Goal: Check status: Check status

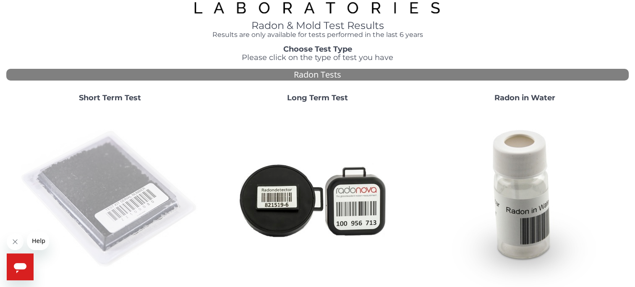
scroll to position [42, 0]
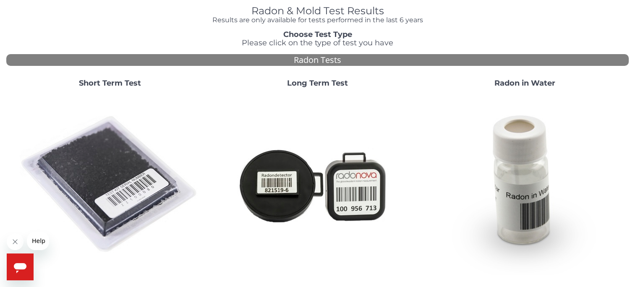
click at [110, 85] on strong "Short Term Test" at bounding box center [110, 83] width 62 height 9
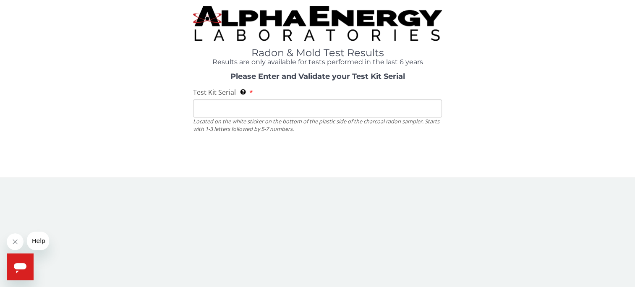
scroll to position [0, 0]
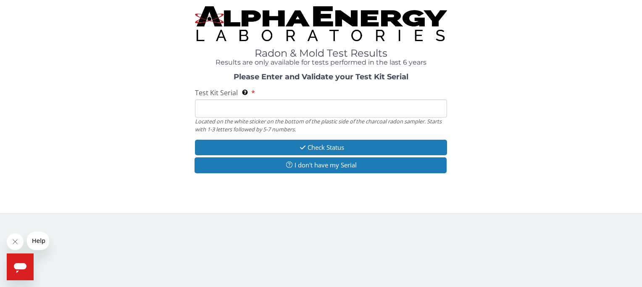
click at [206, 111] on input "Test Kit Serial Located on the white sticker on the bottom of the plastic side …" at bounding box center [321, 109] width 252 height 18
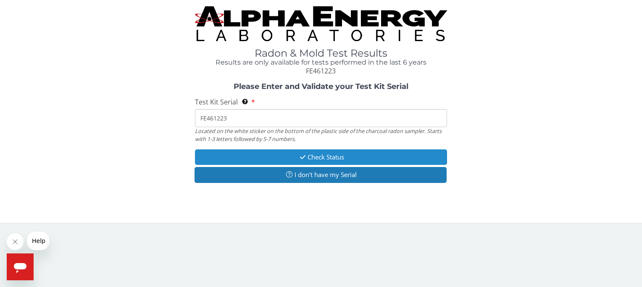
type input "FE461223"
click at [334, 158] on button "Check Status" at bounding box center [321, 158] width 252 height 16
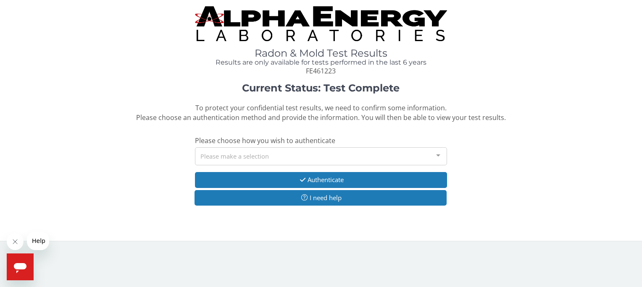
click at [437, 156] on div at bounding box center [438, 156] width 17 height 16
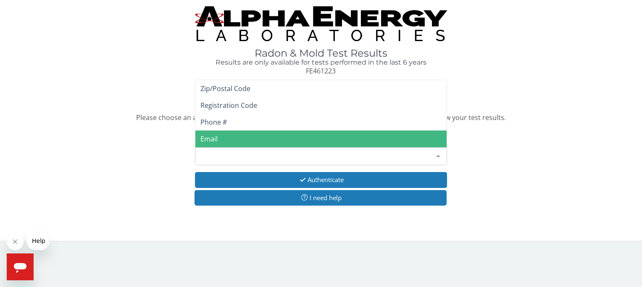
click at [217, 134] on span "Email" at bounding box center [320, 139] width 251 height 17
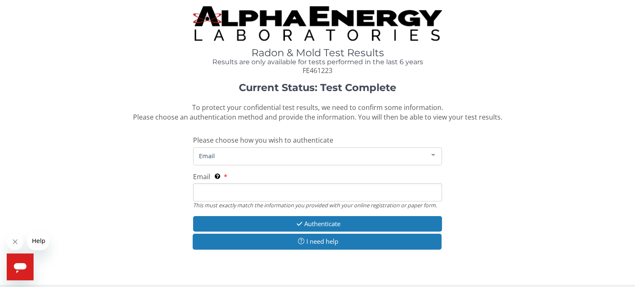
click at [205, 155] on span "Email" at bounding box center [311, 155] width 228 height 9
click at [210, 195] on input "Email This must exactly match the information you provided with your online reg…" at bounding box center [317, 193] width 249 height 18
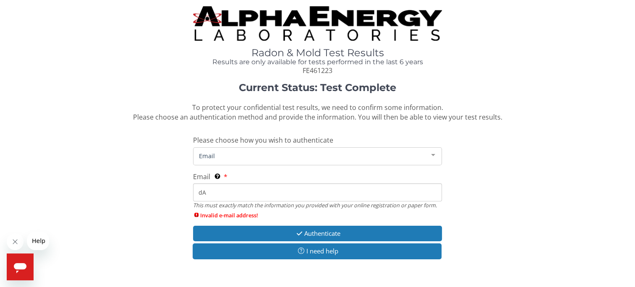
type input "d"
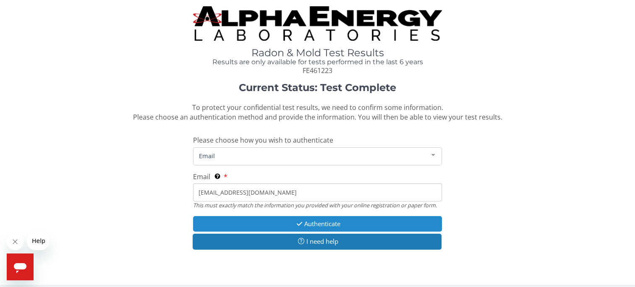
type input "[EMAIL_ADDRESS][DOMAIN_NAME]"
click at [310, 223] on button "Authenticate" at bounding box center [317, 224] width 249 height 16
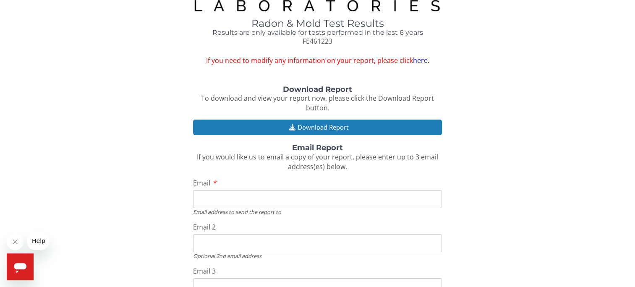
scroll to position [15, 0]
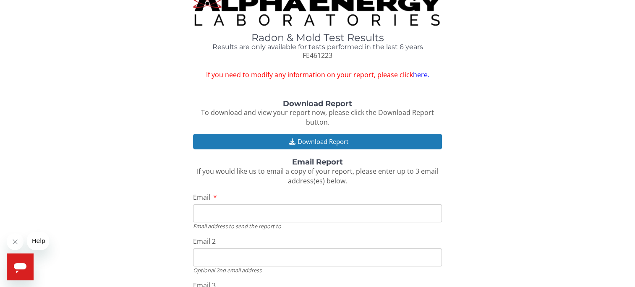
click at [208, 214] on input "Email" at bounding box center [317, 214] width 249 height 18
type input "[EMAIL_ADDRESS][DOMAIN_NAME]"
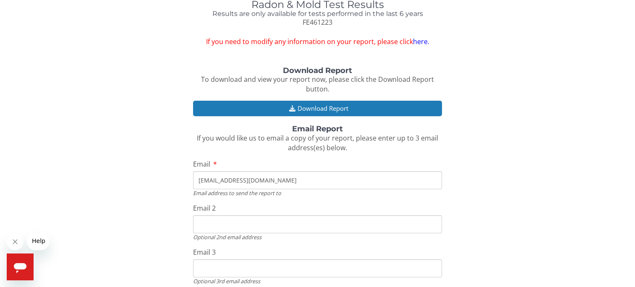
scroll to position [99, 0]
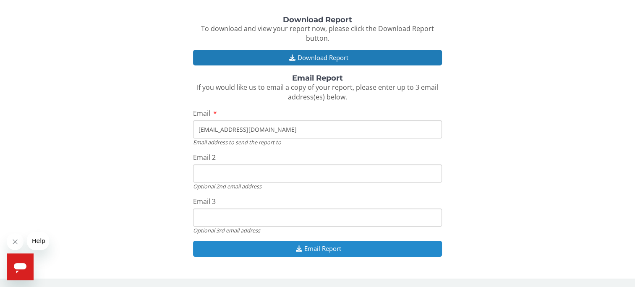
click at [319, 250] on button "Email Report" at bounding box center [317, 249] width 249 height 16
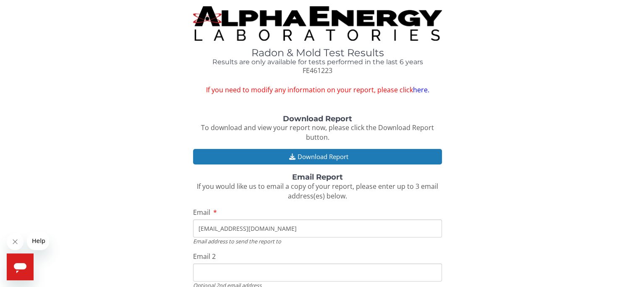
scroll to position [0, 0]
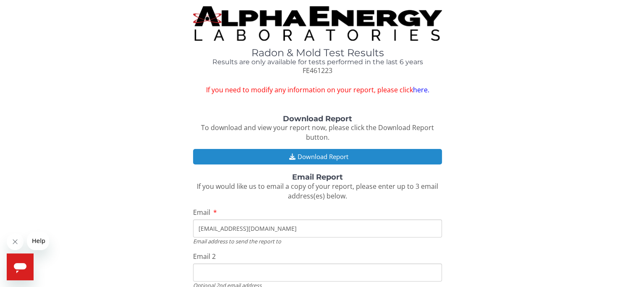
click at [326, 156] on button "Download Report" at bounding box center [317, 157] width 249 height 16
